Goal: Task Accomplishment & Management: Manage account settings

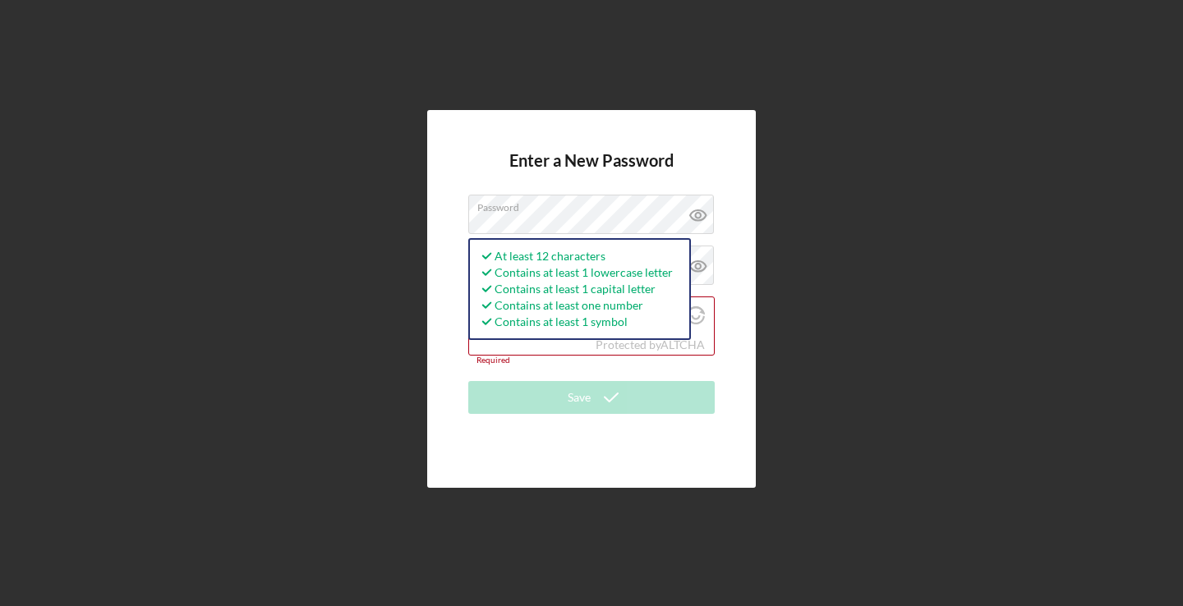
click at [737, 264] on div "Enter a New Password Password At least 12 characters Contains at least 1 lowerc…" at bounding box center [591, 299] width 329 height 378
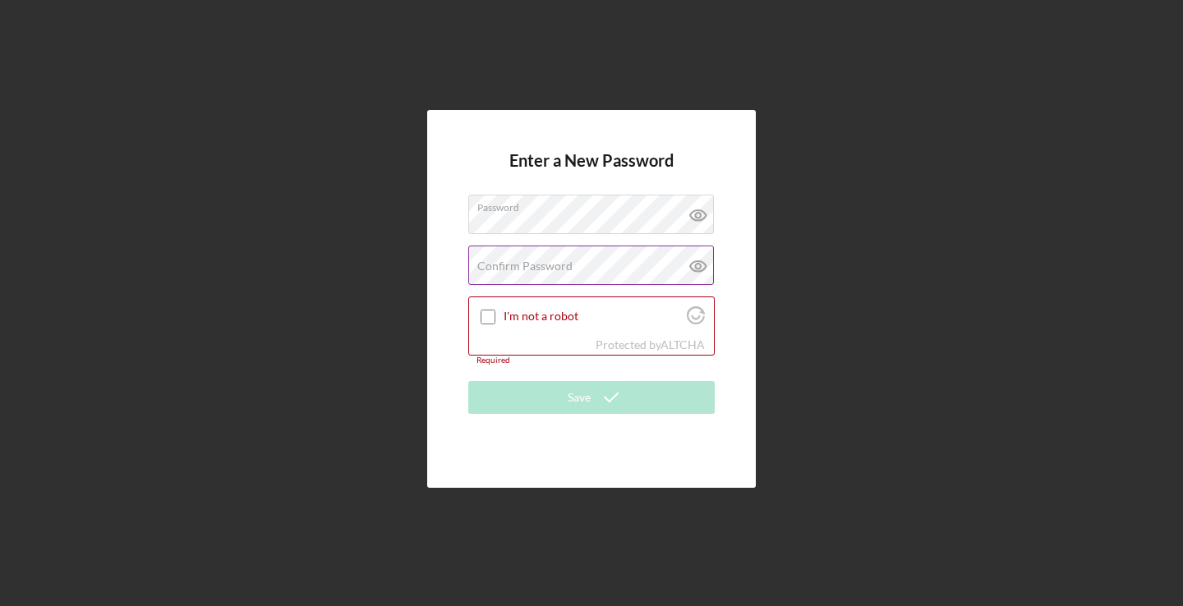
click at [498, 270] on label "Confirm Password" at bounding box center [524, 266] width 95 height 13
click at [484, 314] on input "I'm not a robot" at bounding box center [488, 317] width 15 height 15
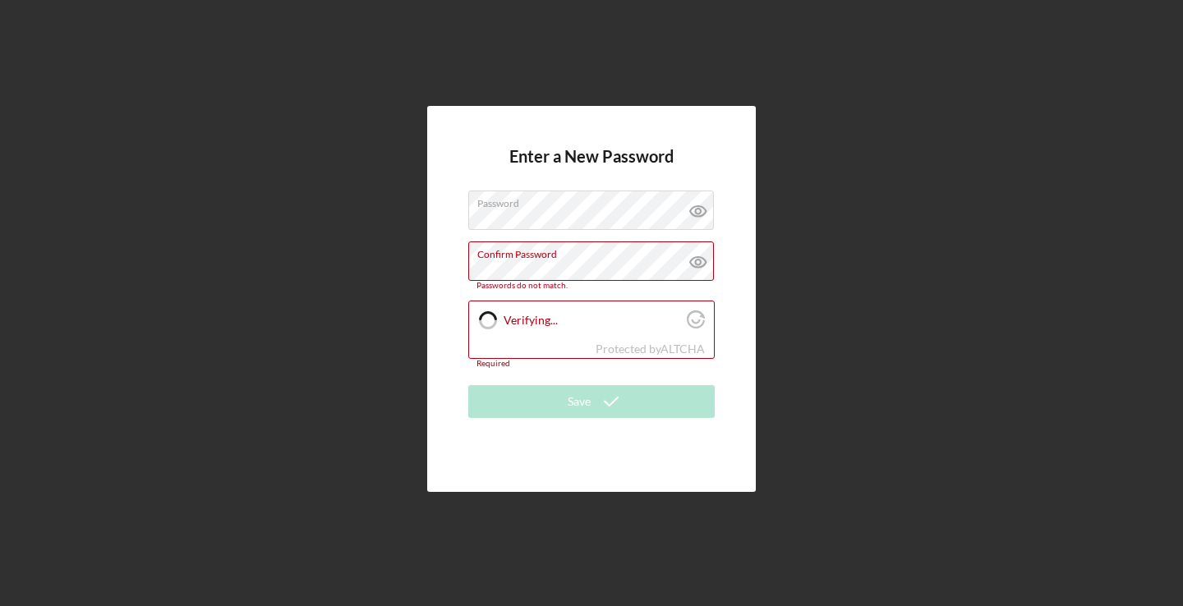
checkbox input "true"
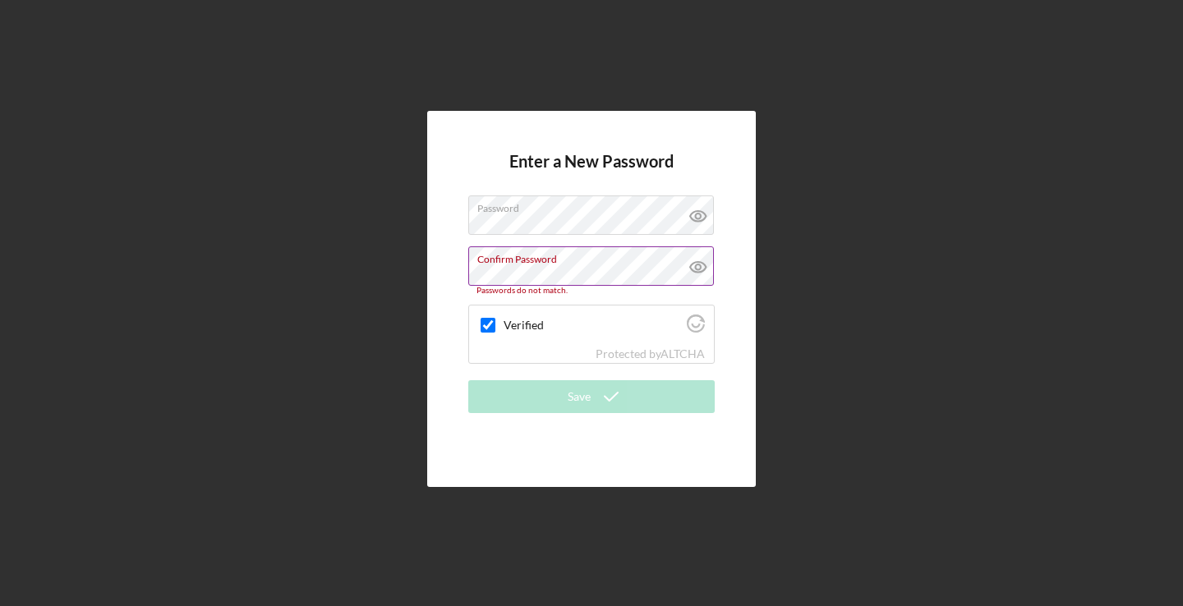
click at [698, 266] on icon at bounding box center [698, 266] width 41 height 41
click at [702, 215] on icon at bounding box center [698, 215] width 41 height 41
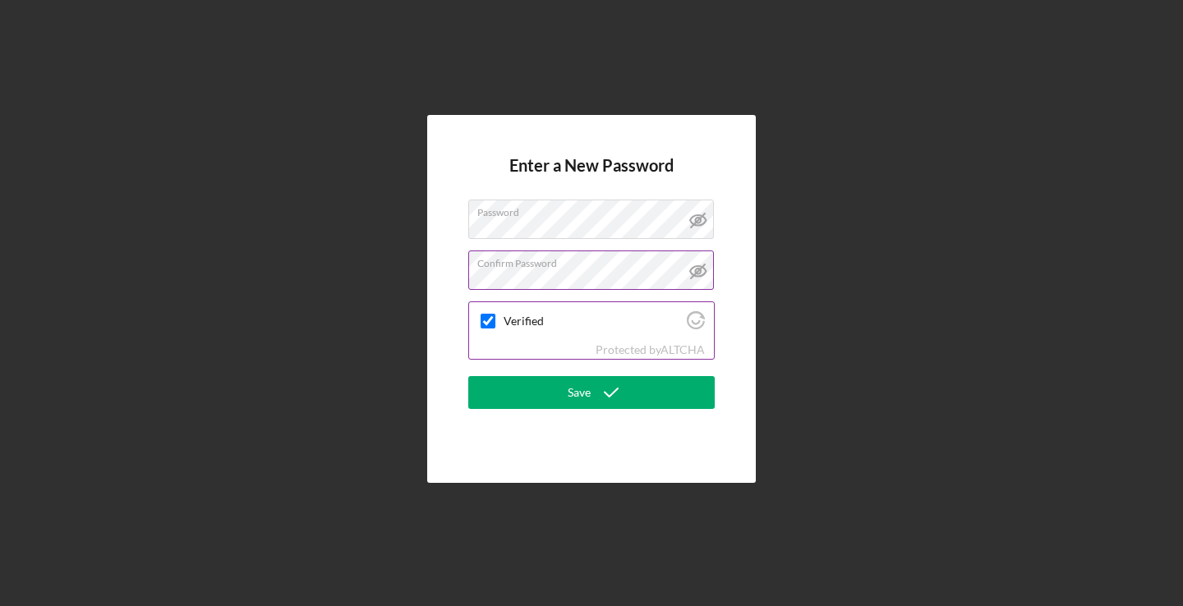
drag, startPoint x: 511, startPoint y: 394, endPoint x: 494, endPoint y: 360, distance: 38.6
click at [510, 393] on button "Save" at bounding box center [591, 392] width 246 height 33
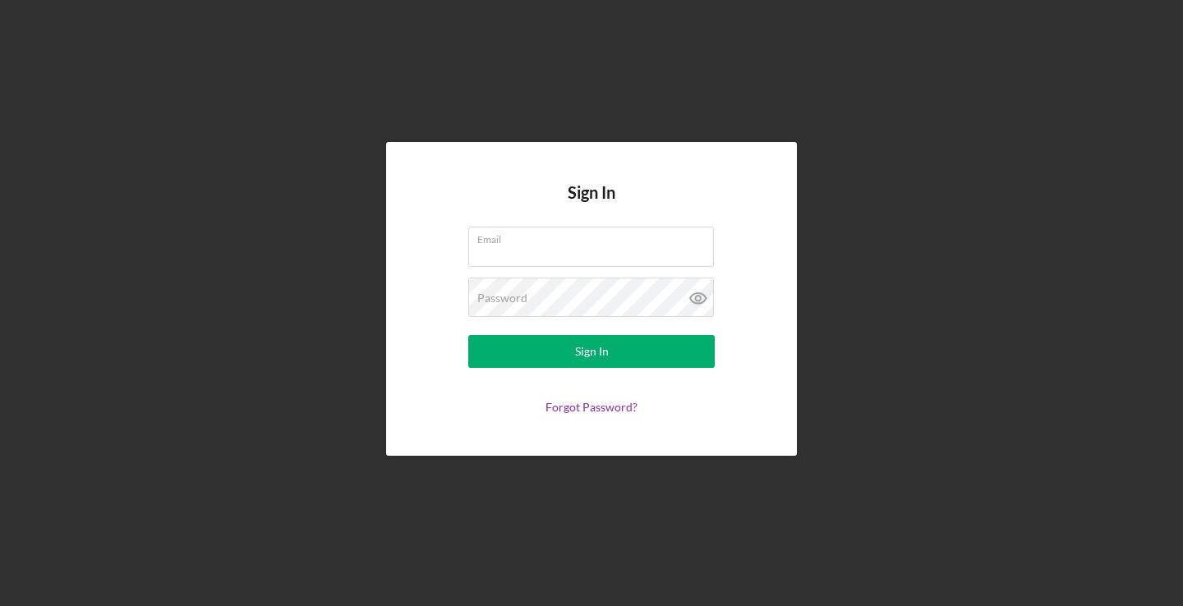
drag, startPoint x: 197, startPoint y: 297, endPoint x: 188, endPoint y: 291, distance: 11.2
click at [195, 297] on div "Sign In Email Password Sign In Forgot Password?" at bounding box center [591, 299] width 1166 height 598
